Goal: Task Accomplishment & Management: Complete application form

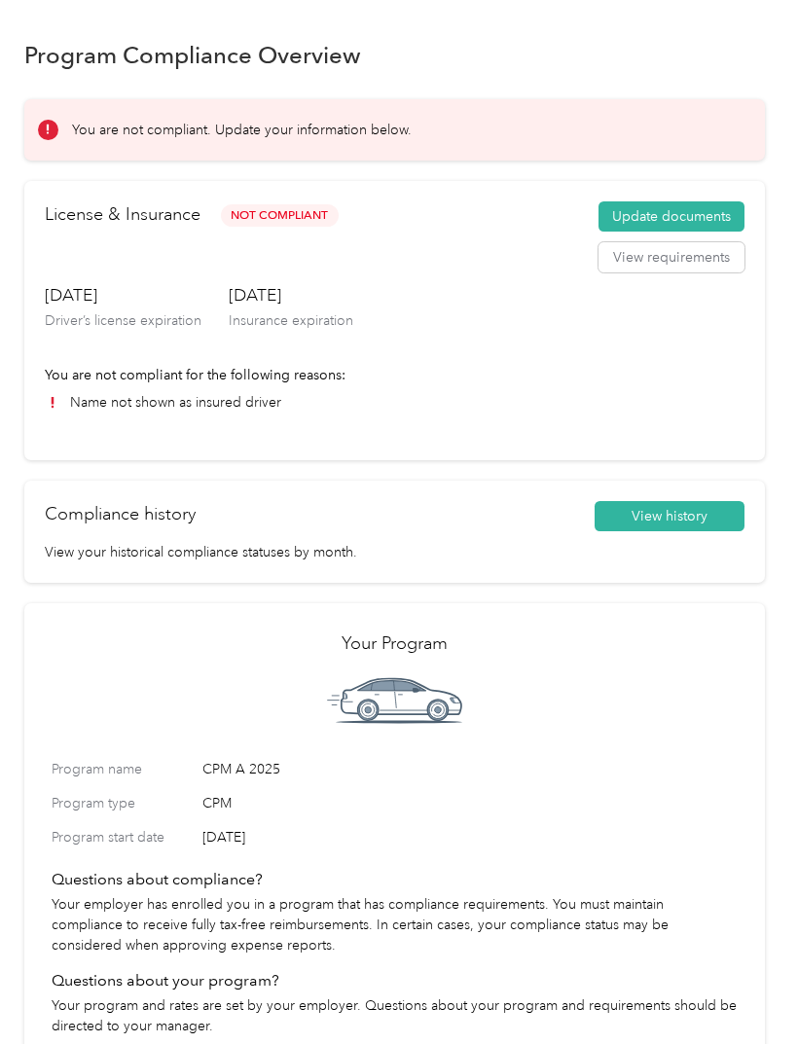
click at [725, 216] on button "Update documents" at bounding box center [672, 216] width 146 height 31
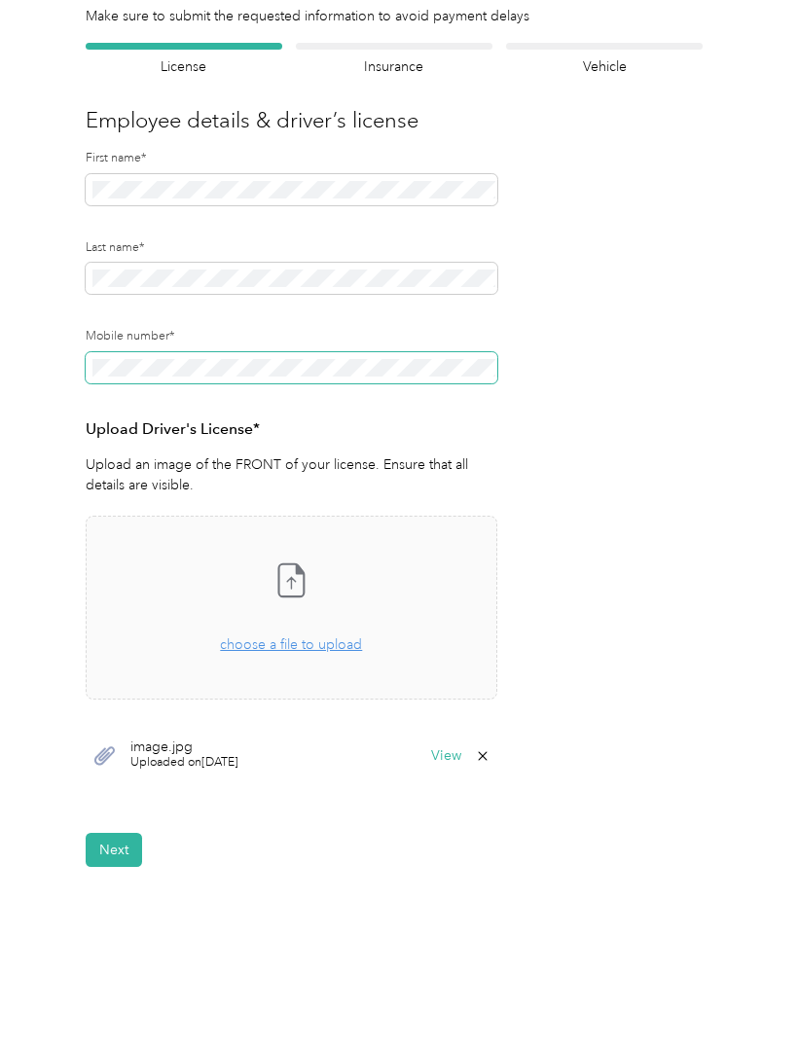
scroll to position [106, 0]
click at [339, 647] on span "choose a file to upload" at bounding box center [291, 646] width 142 height 17
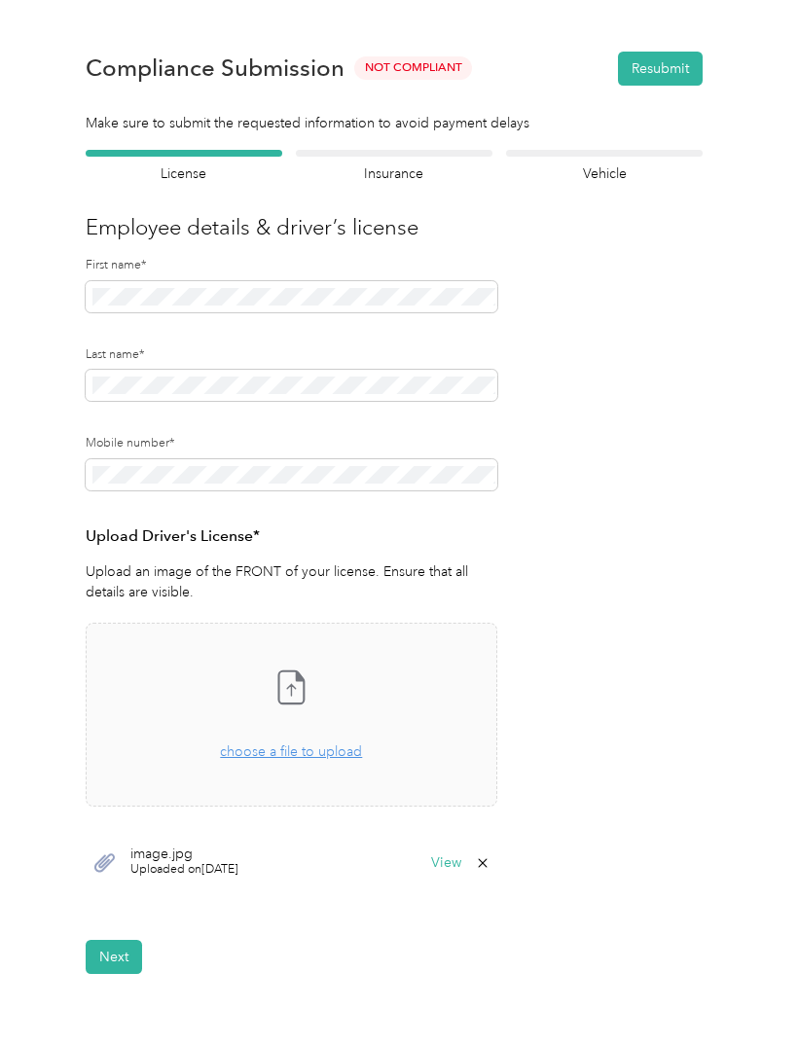
scroll to position [-7, 0]
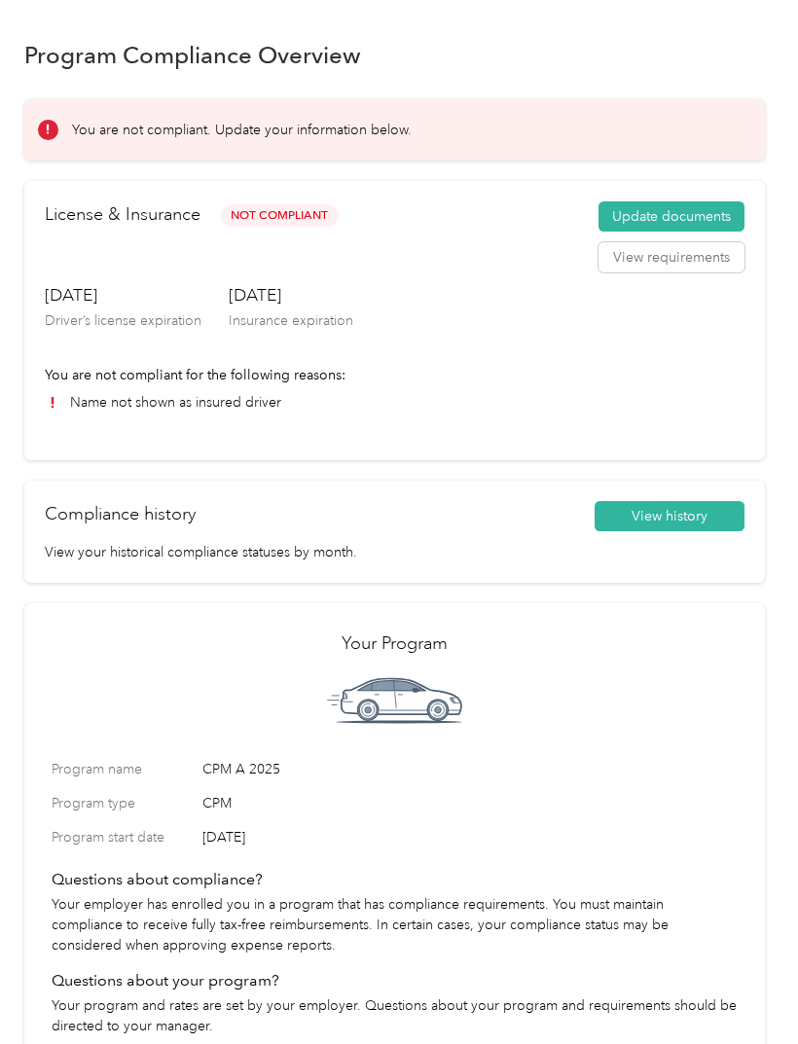
click at [266, 389] on div "You are not compliant for the following reasons: Name not shown as insured driv…" at bounding box center [395, 389] width 700 height 48
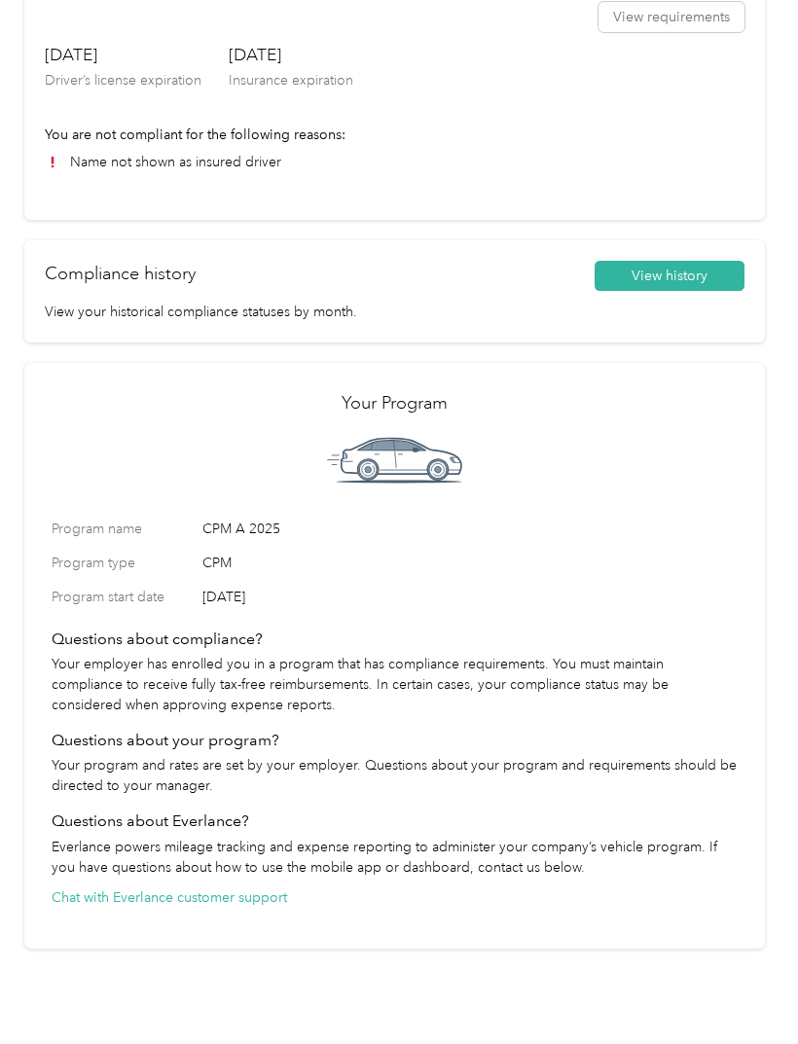
scroll to position [239, 0]
click at [699, 262] on button "View history" at bounding box center [670, 277] width 150 height 31
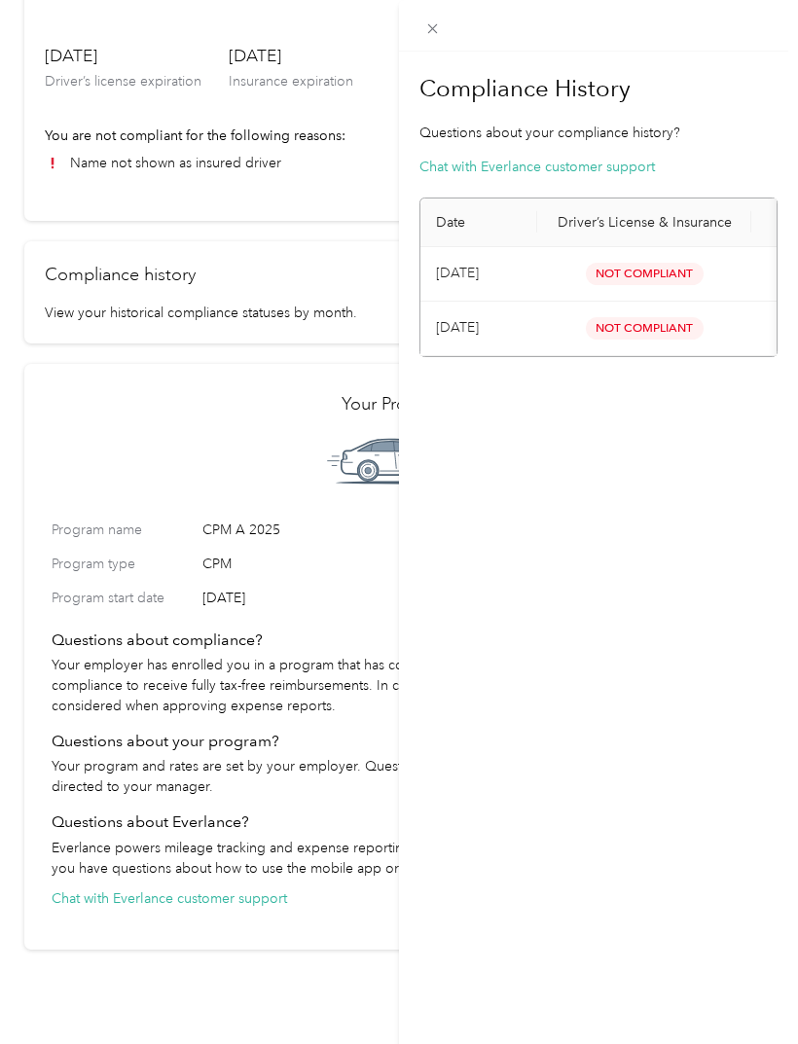
click at [670, 284] on span "Not Compliant" at bounding box center [645, 274] width 118 height 22
click at [637, 325] on span "Not Compliant" at bounding box center [645, 328] width 118 height 22
click at [655, 278] on span "Not Compliant" at bounding box center [645, 274] width 118 height 22
click at [309, 253] on div "Compliance History Questions about your compliance history? Chat with Everlance…" at bounding box center [399, 522] width 798 height 1044
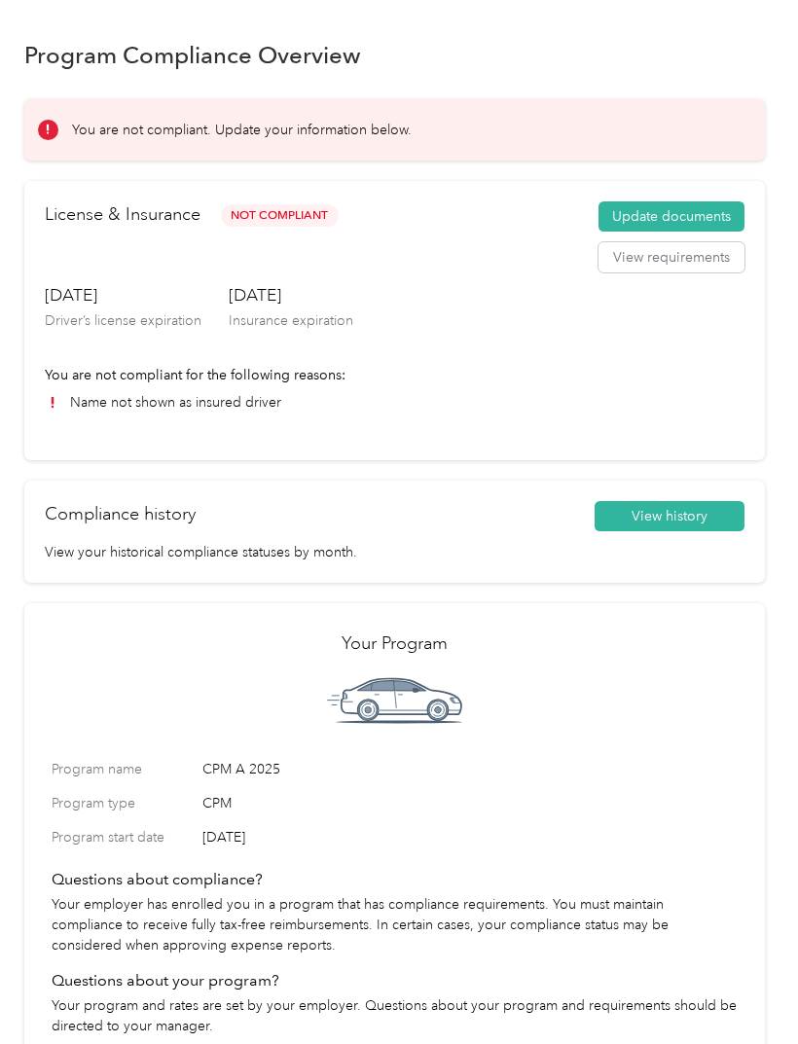
click at [729, 203] on button "Update documents" at bounding box center [672, 216] width 146 height 31
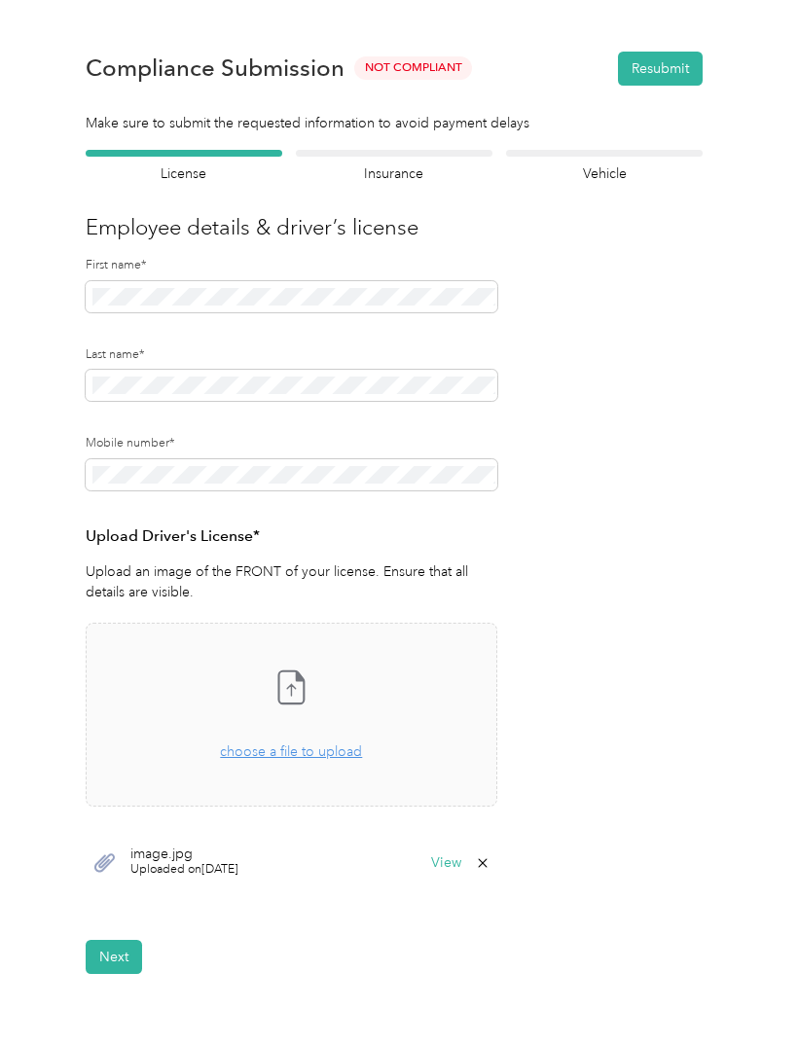
click at [214, 870] on span "Uploaded on 8/29/2025" at bounding box center [184, 870] width 108 height 18
click at [201, 856] on span "image.jpg" at bounding box center [184, 855] width 108 height 14
click at [451, 863] on button "View" at bounding box center [446, 864] width 30 height 14
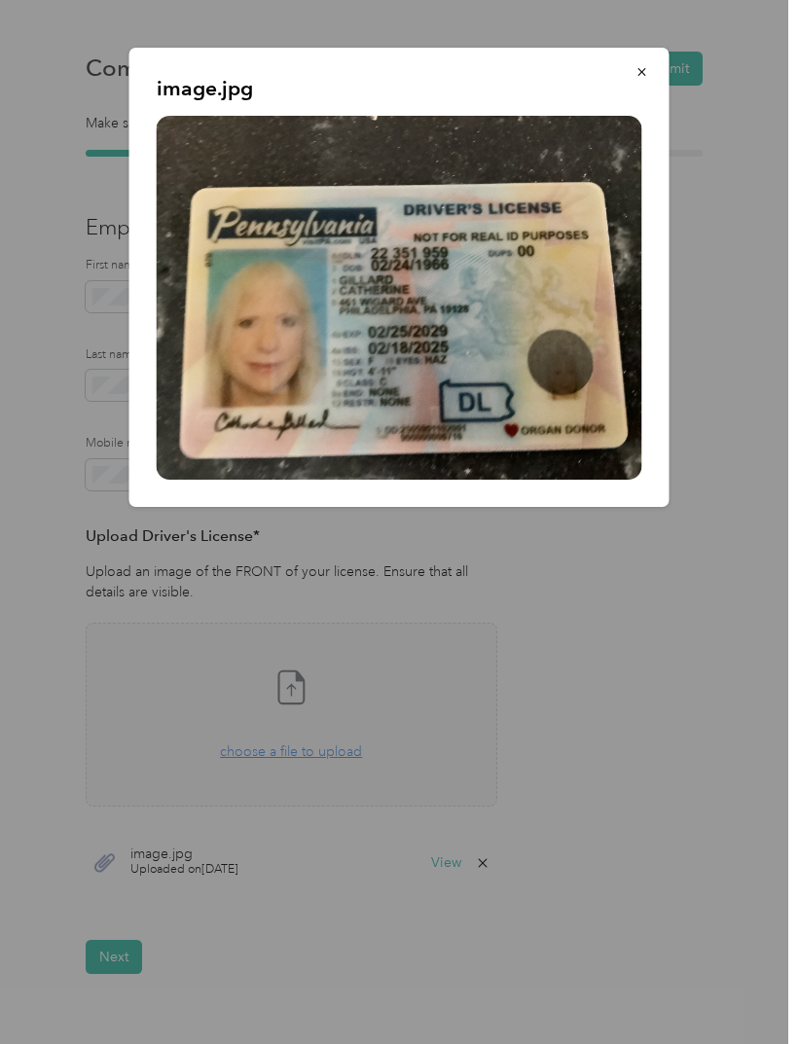
click at [728, 277] on div "image.jpg" at bounding box center [669, 280] width 540 height 465
click at [601, 348] on img at bounding box center [400, 298] width 486 height 364
click at [637, 63] on span "button" at bounding box center [643, 71] width 14 height 17
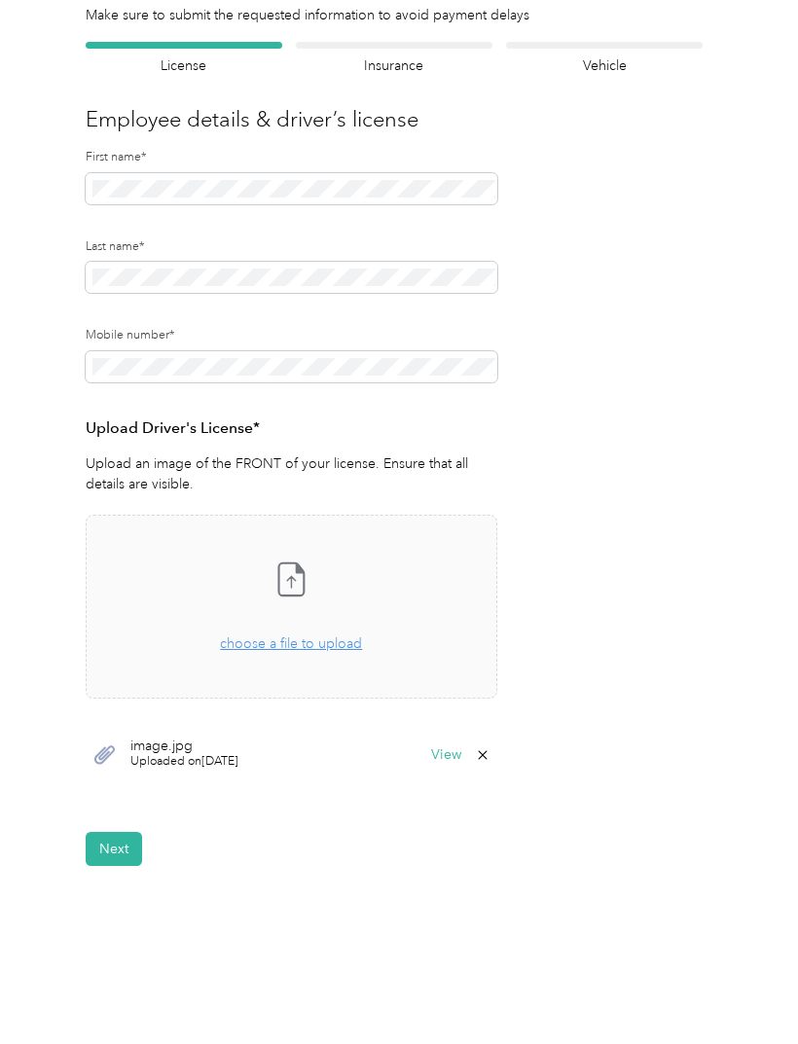
scroll to position [106, 0]
click at [213, 748] on span "image.jpg" at bounding box center [184, 749] width 108 height 14
click at [326, 650] on span "choose a file to upload" at bounding box center [291, 646] width 142 height 17
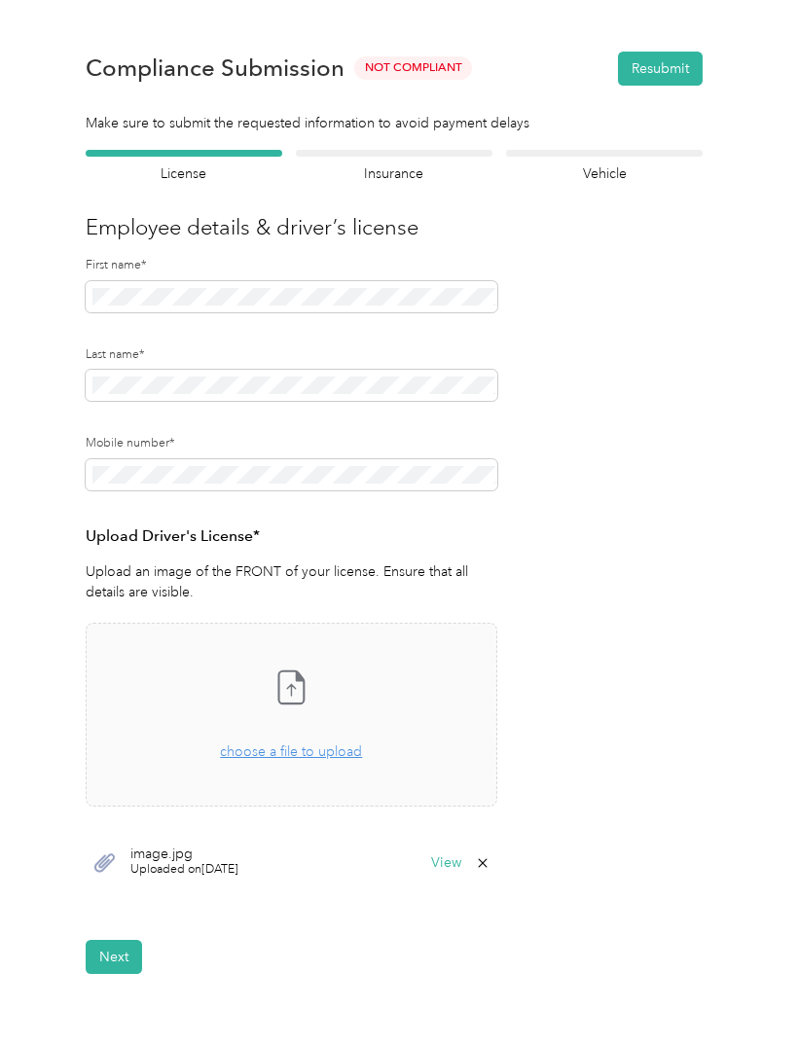
scroll to position [0, 0]
click at [339, 830] on div "Take a photo or choose a photo from your library Drag and drop your file here, …" at bounding box center [292, 758] width 412 height 270
click at [318, 499] on div "Mobile number*" at bounding box center [292, 480] width 412 height 90
click at [676, 69] on button "Resubmit" at bounding box center [660, 69] width 85 height 34
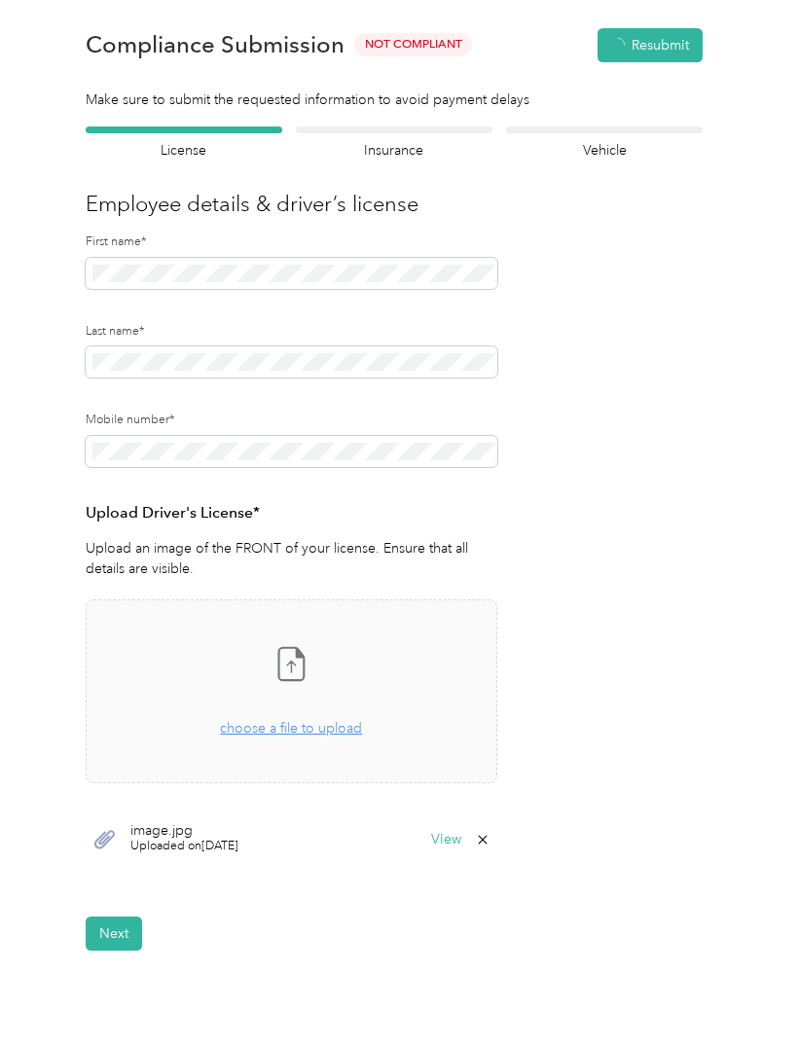
scroll to position [24, 0]
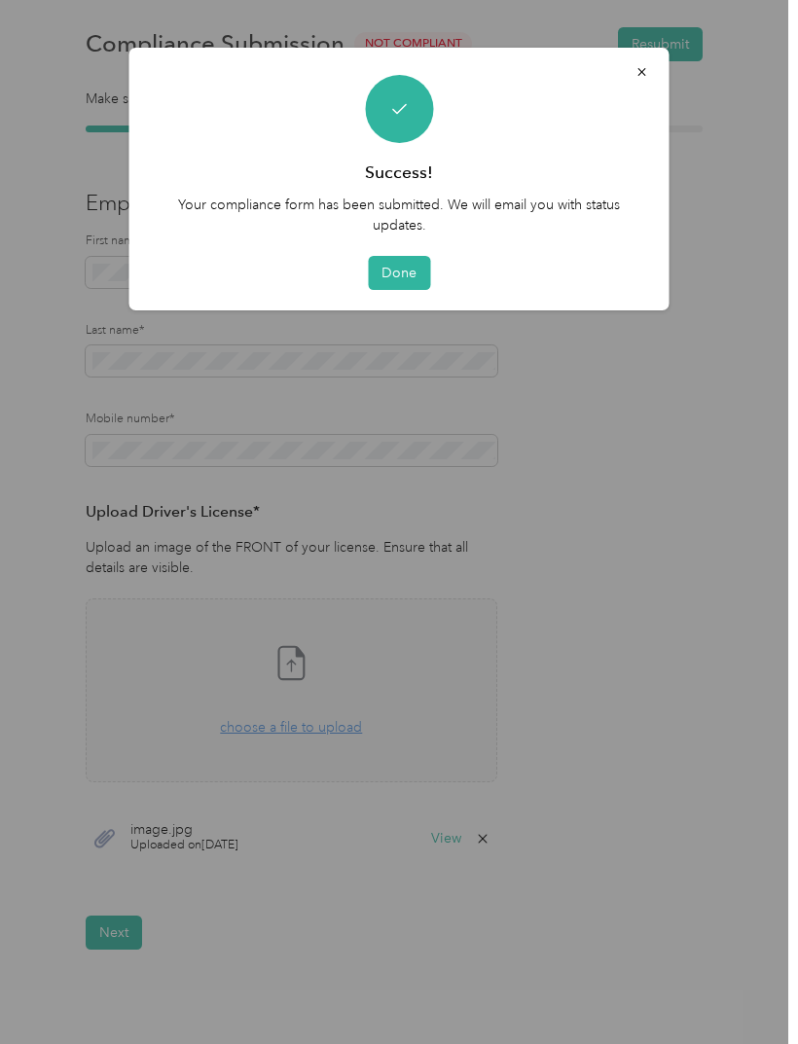
click at [410, 261] on button "Done" at bounding box center [399, 273] width 62 height 34
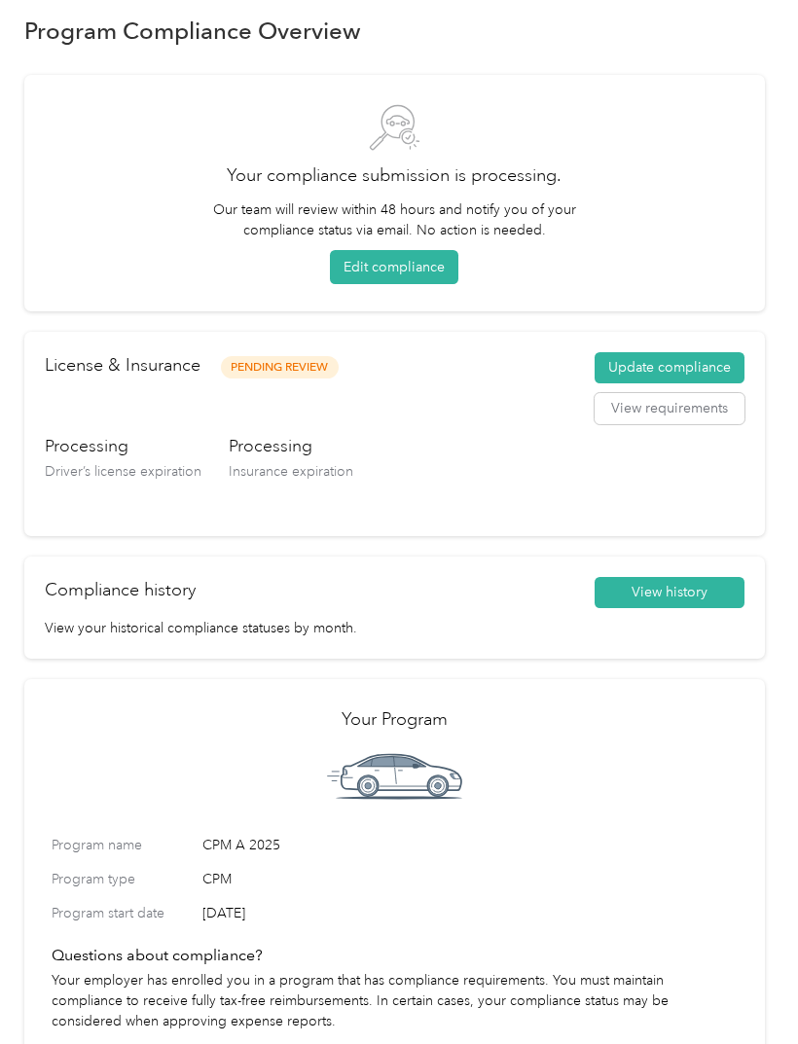
click at [712, 411] on button "View requirements" at bounding box center [670, 408] width 150 height 31
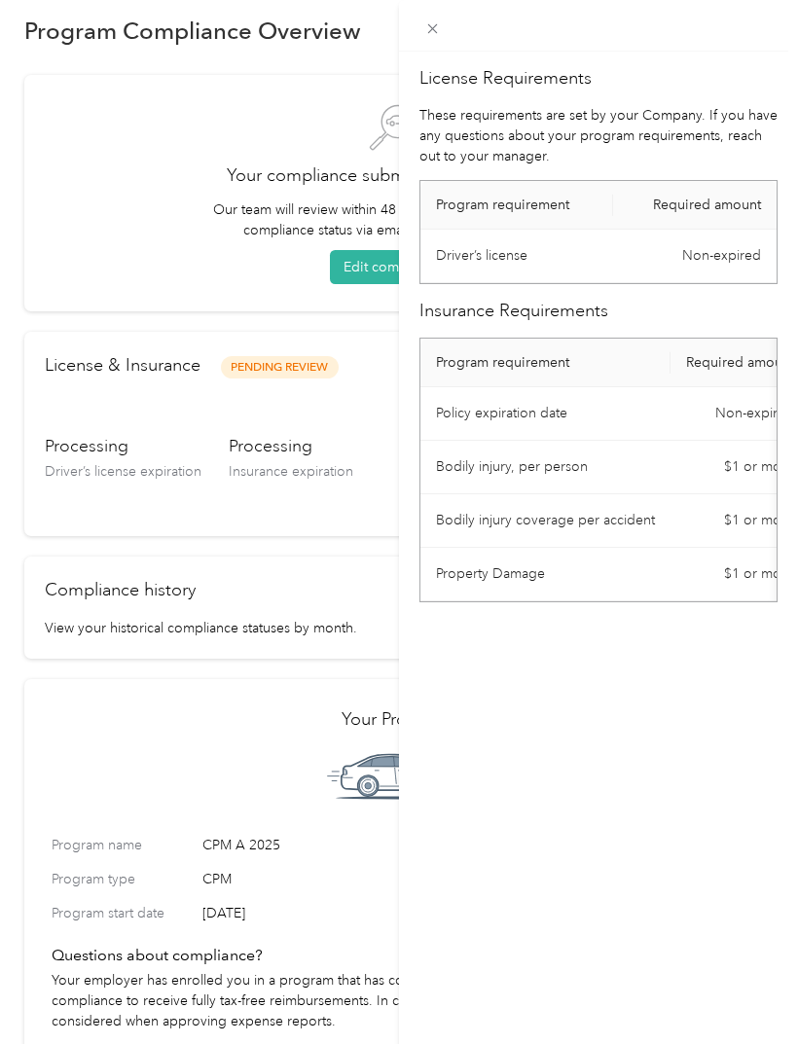
click at [298, 468] on div "License Requirements These requirements are set by your Company. If you have an…" at bounding box center [399, 522] width 798 height 1044
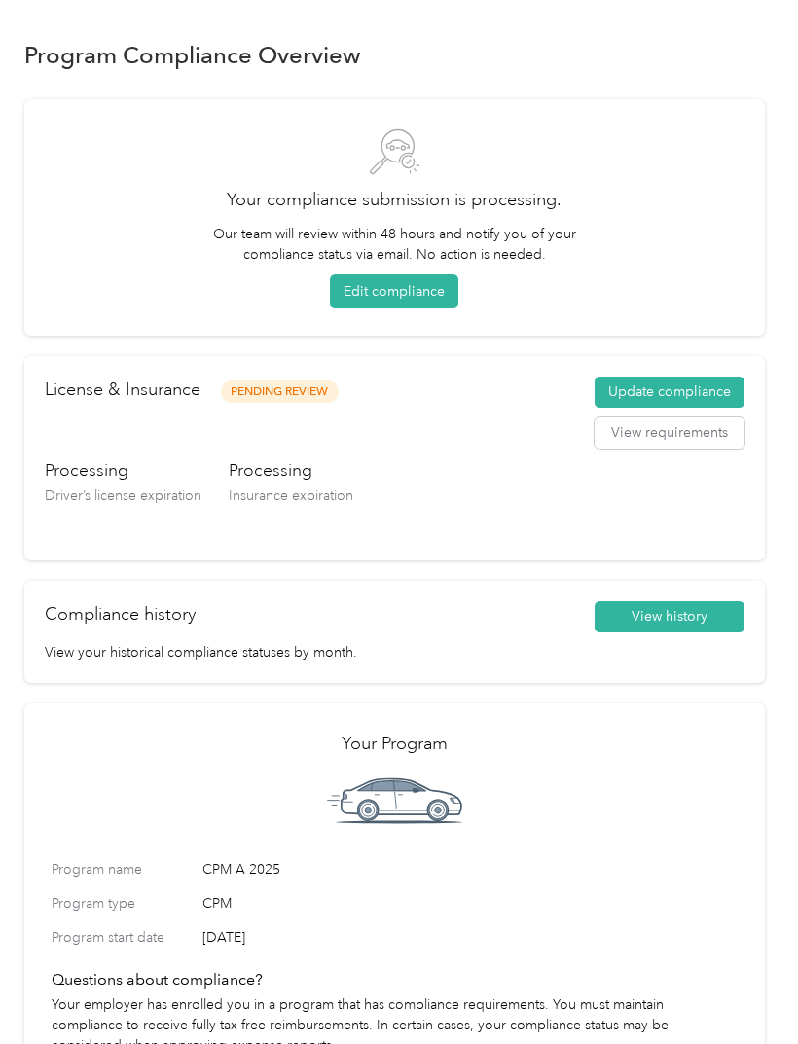
click at [420, 280] on button "Edit compliance" at bounding box center [394, 291] width 128 height 34
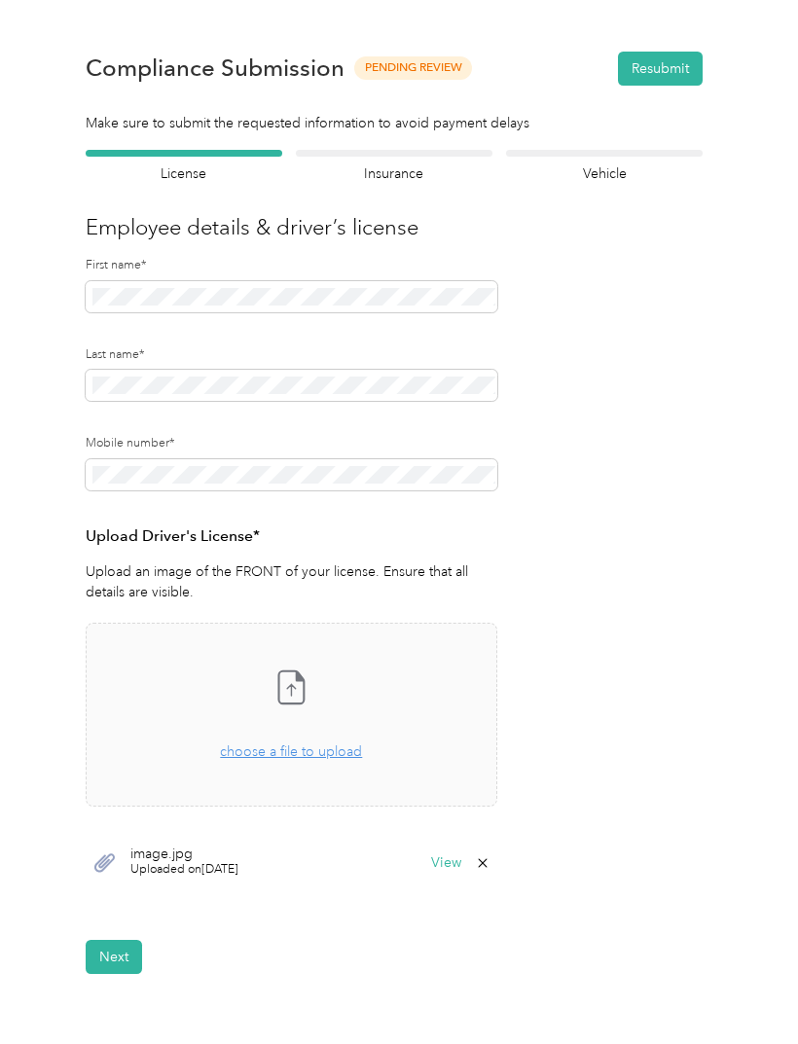
click at [121, 949] on button "Next" at bounding box center [114, 957] width 56 height 34
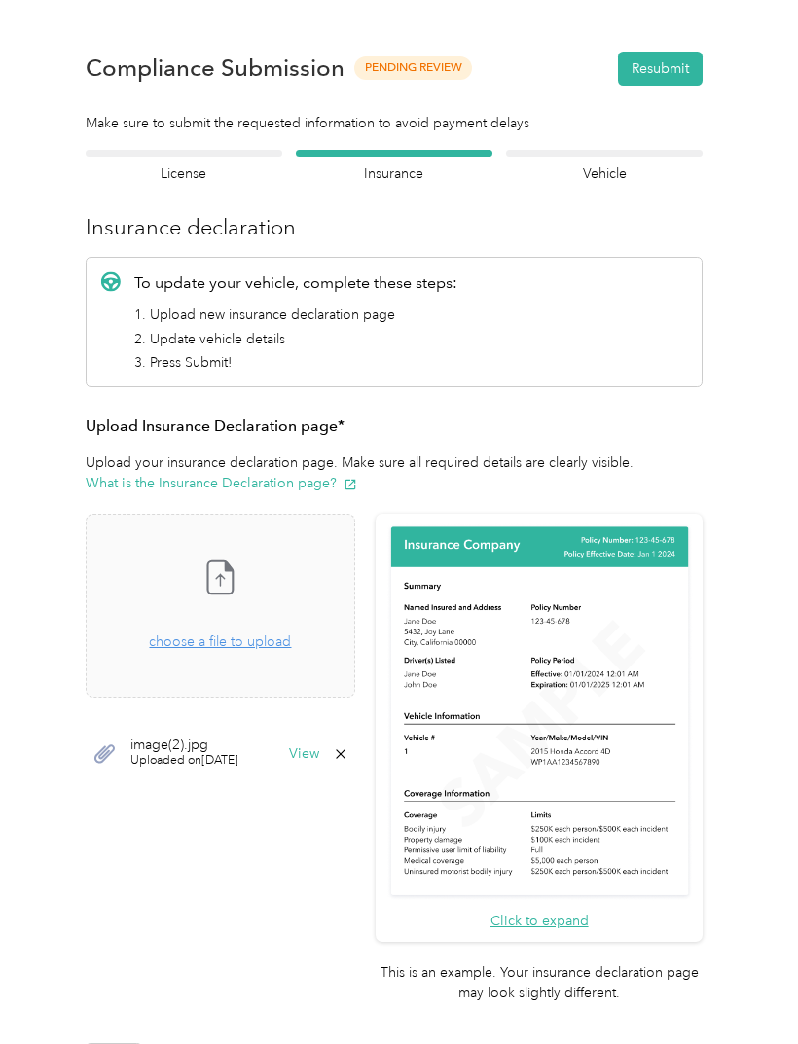
click at [559, 632] on img at bounding box center [539, 712] width 307 height 377
click at [201, 745] on span "image(2).jpg" at bounding box center [184, 746] width 108 height 14
click at [319, 748] on button "View" at bounding box center [304, 755] width 30 height 14
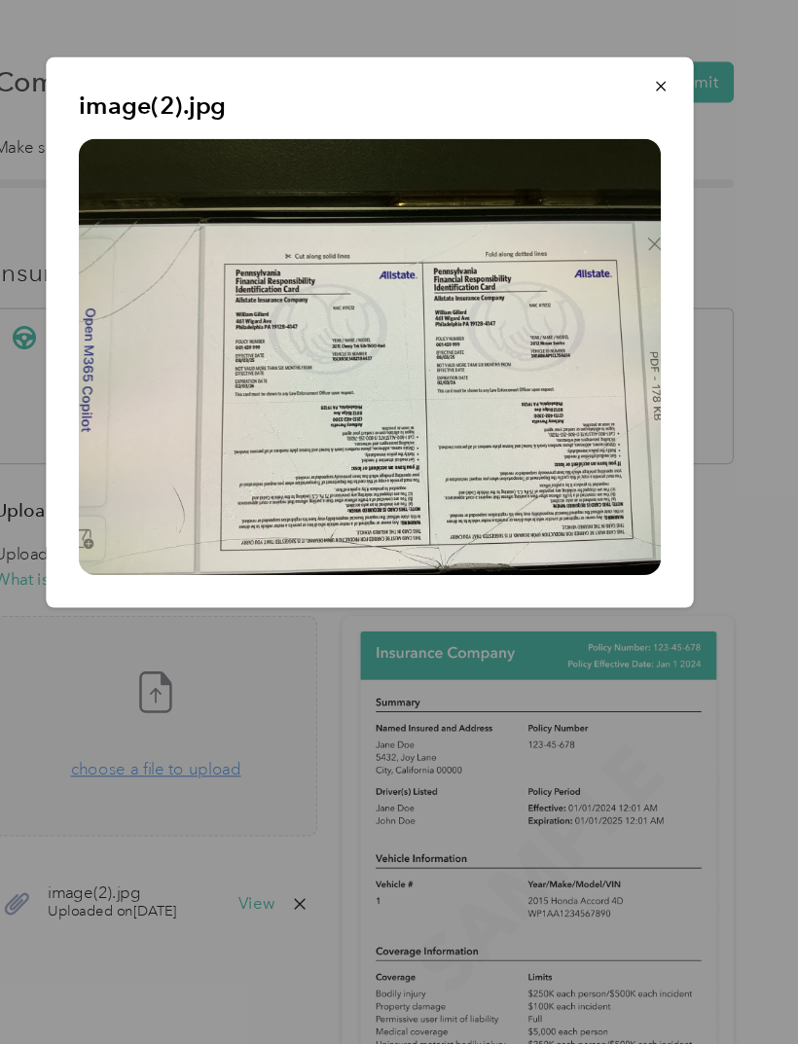
click at [636, 66] on icon "button" at bounding box center [643, 72] width 14 height 14
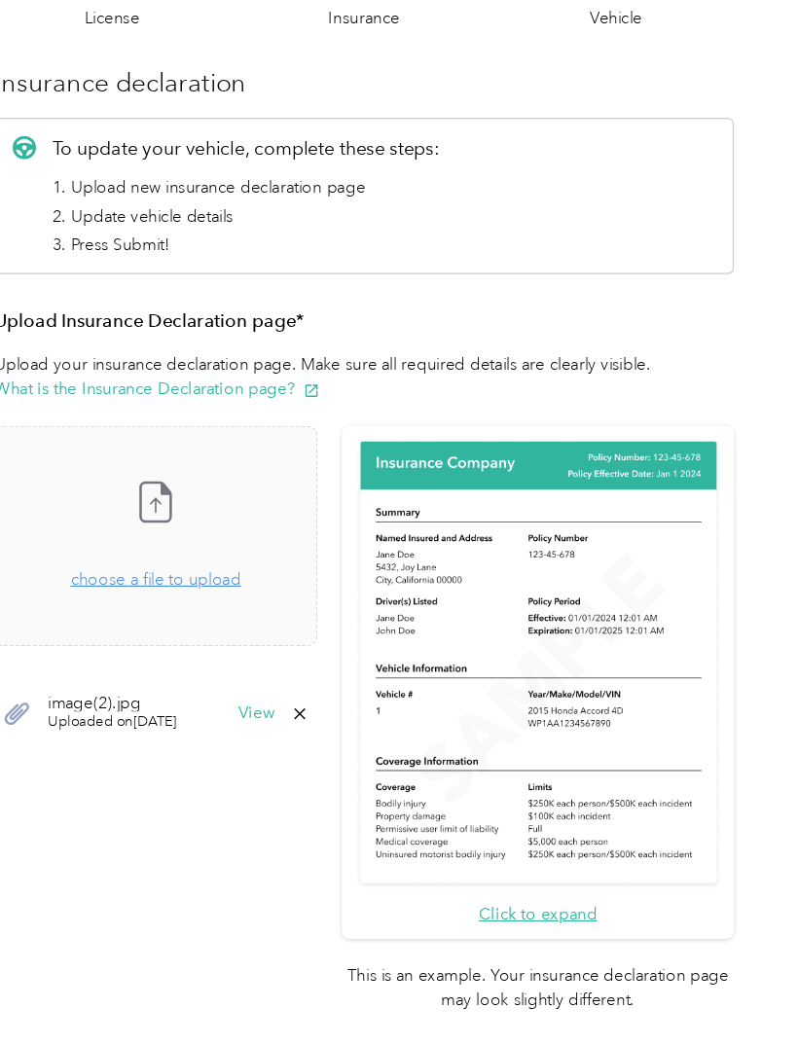
scroll to position [157, 0]
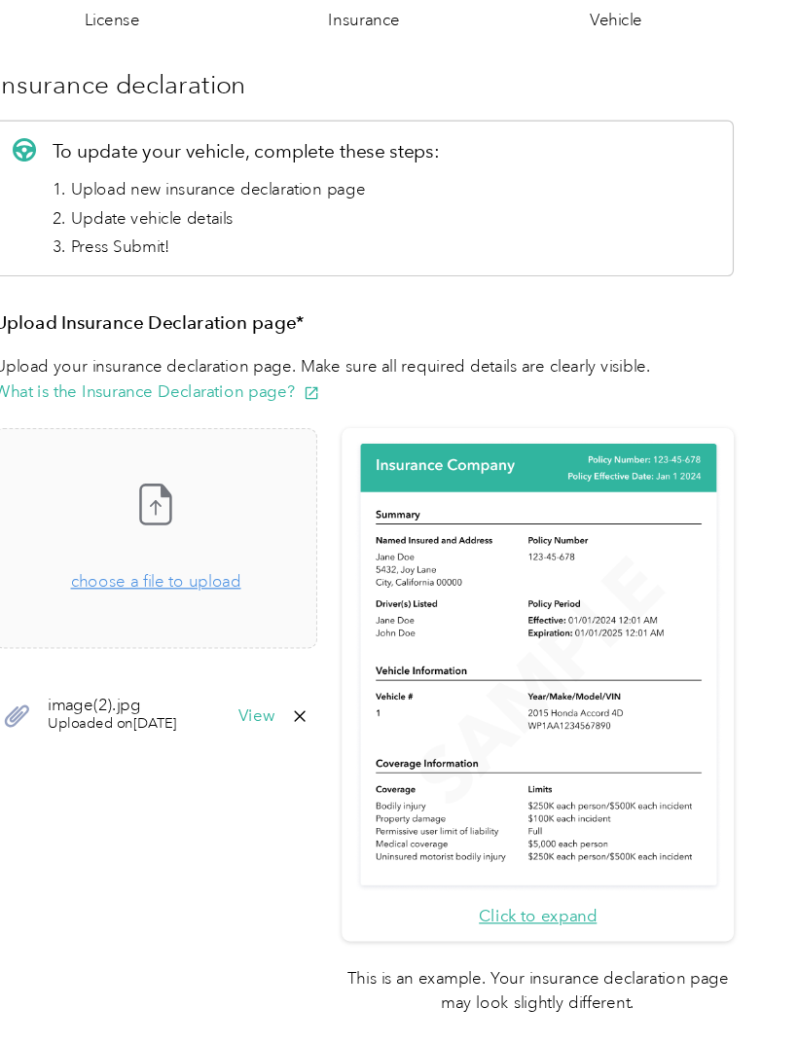
click at [152, 888] on button "Next" at bounding box center [180, 905] width 56 height 34
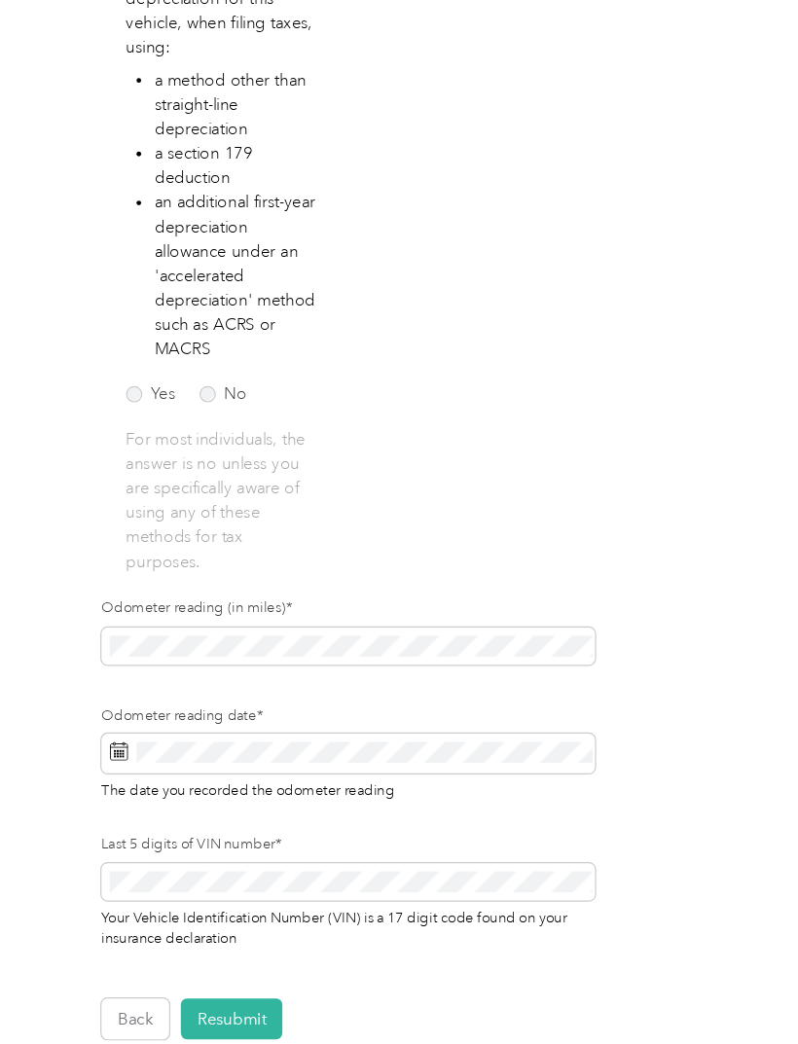
scroll to position [356, 0]
click at [204, 824] on form "Employee details & driver’s license License Insurance declaration Insurance Veh…" at bounding box center [394, 331] width 617 height 1075
click at [207, 837] on button "Resubmit" at bounding box center [194, 851] width 85 height 34
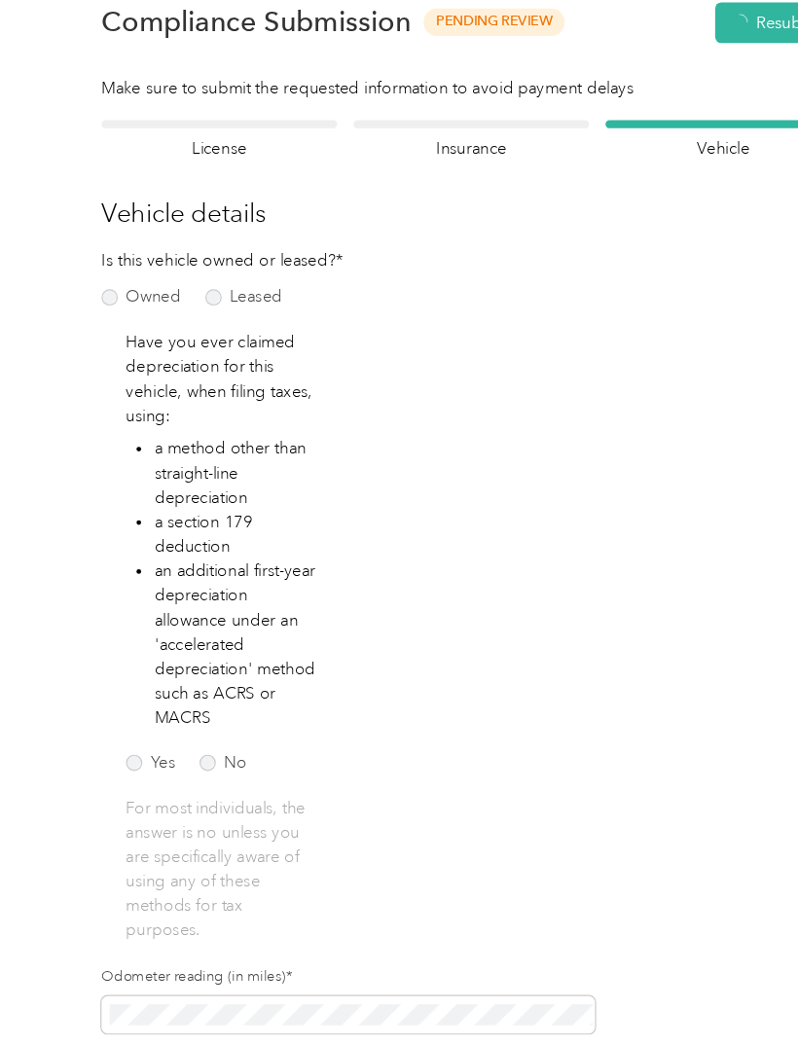
scroll to position [23, 0]
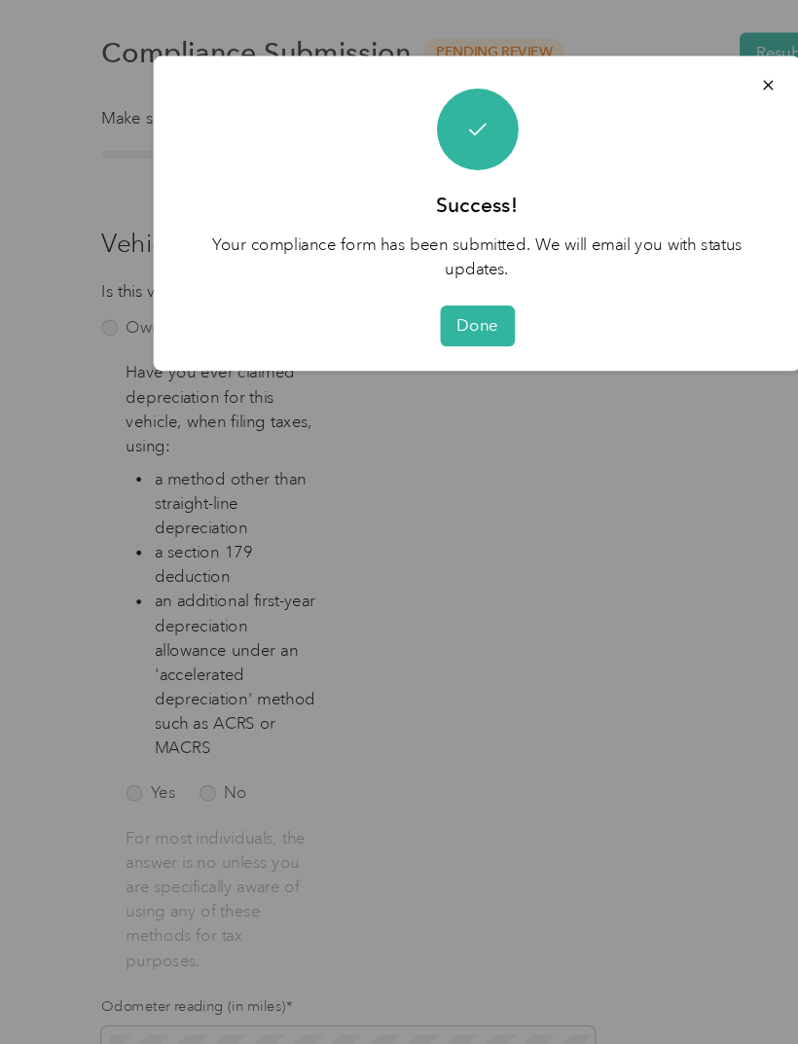
click at [414, 262] on button "Done" at bounding box center [399, 273] width 62 height 34
